Goal: Task Accomplishment & Management: Manage account settings

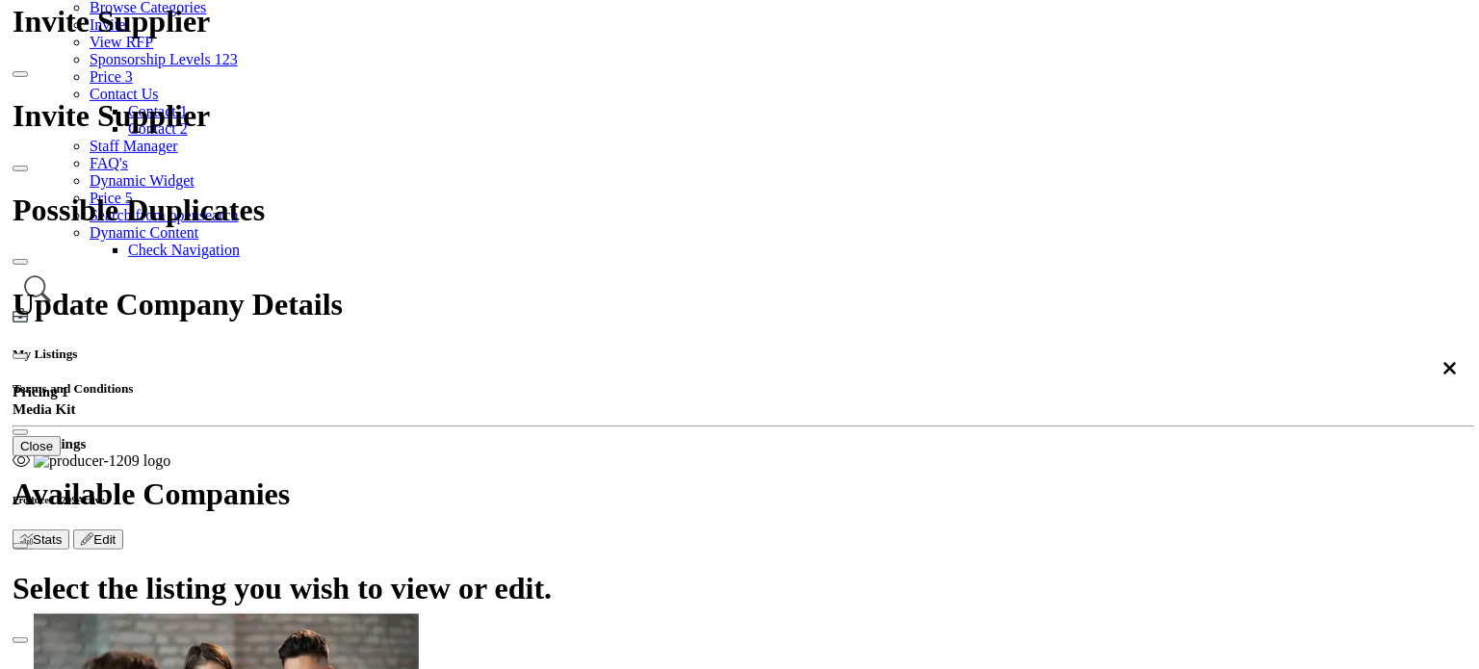
scroll to position [289, 0]
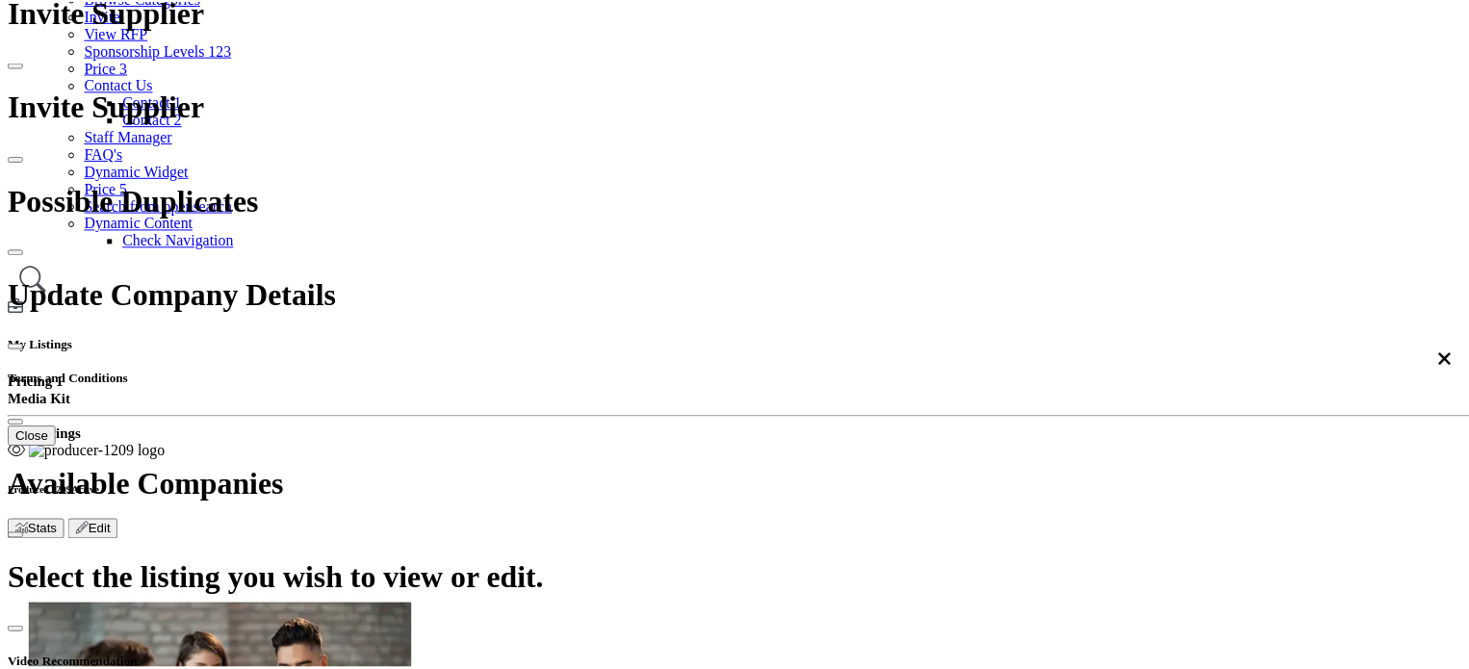
scroll to position [622, 0]
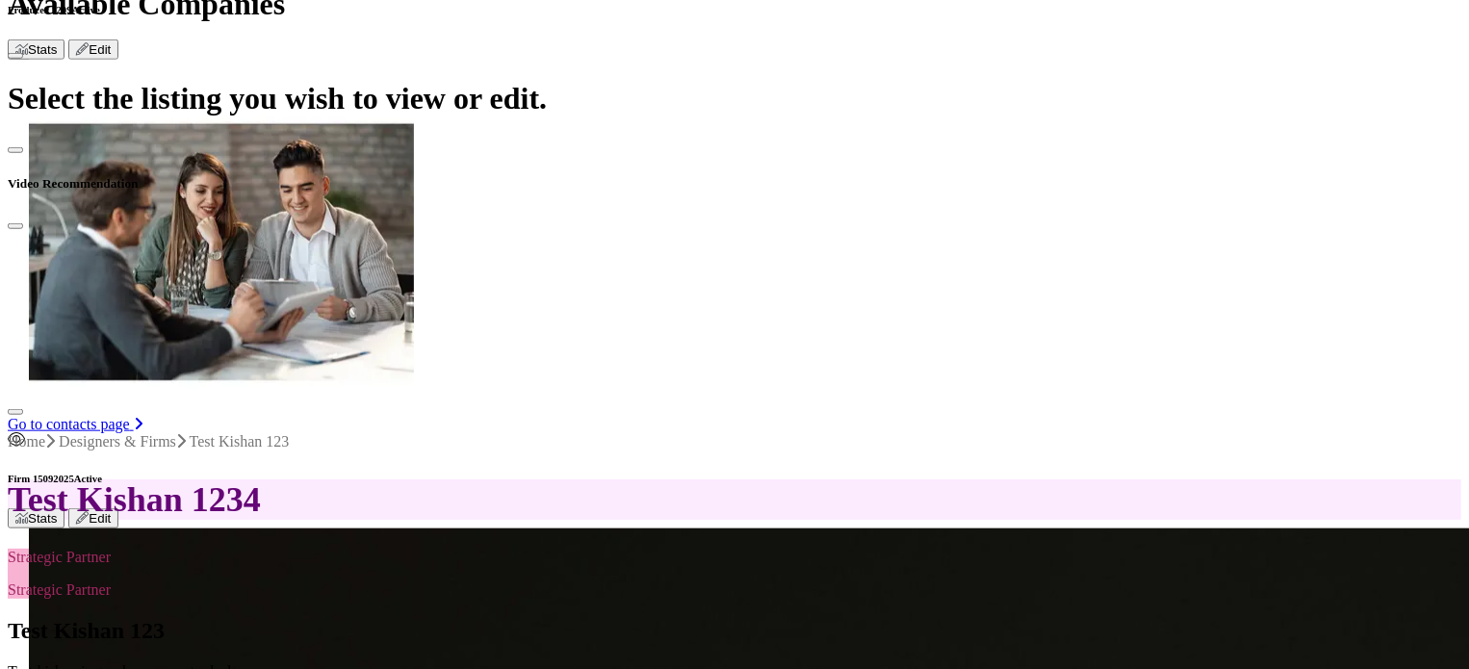
scroll to position [770, 0]
